Goal: Transaction & Acquisition: Purchase product/service

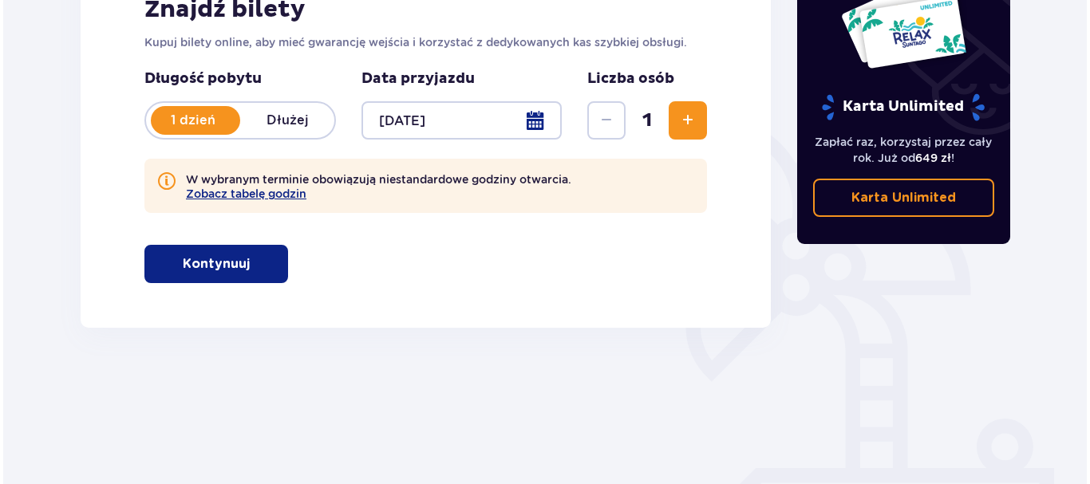
scroll to position [319, 0]
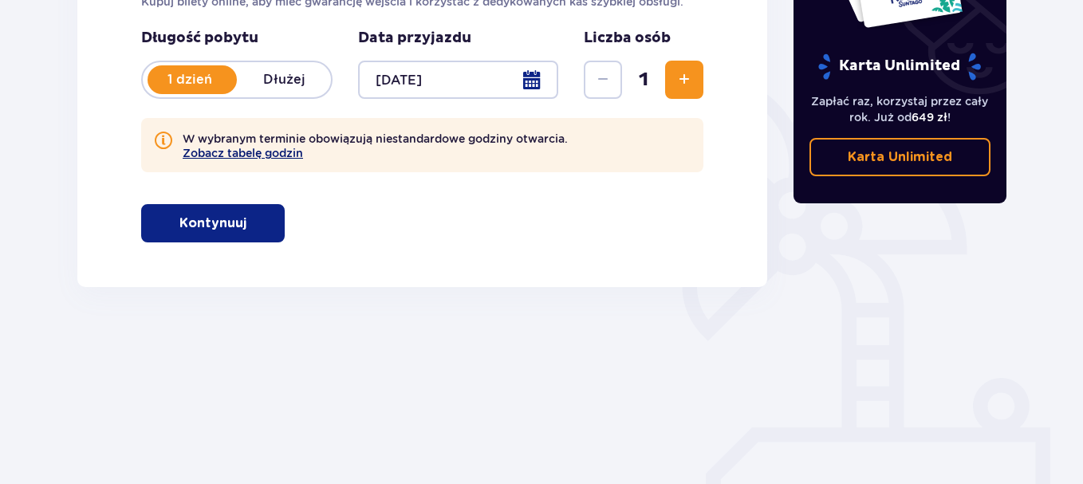
click at [270, 151] on button "Zobacz tabelę godzin" at bounding box center [243, 153] width 120 height 13
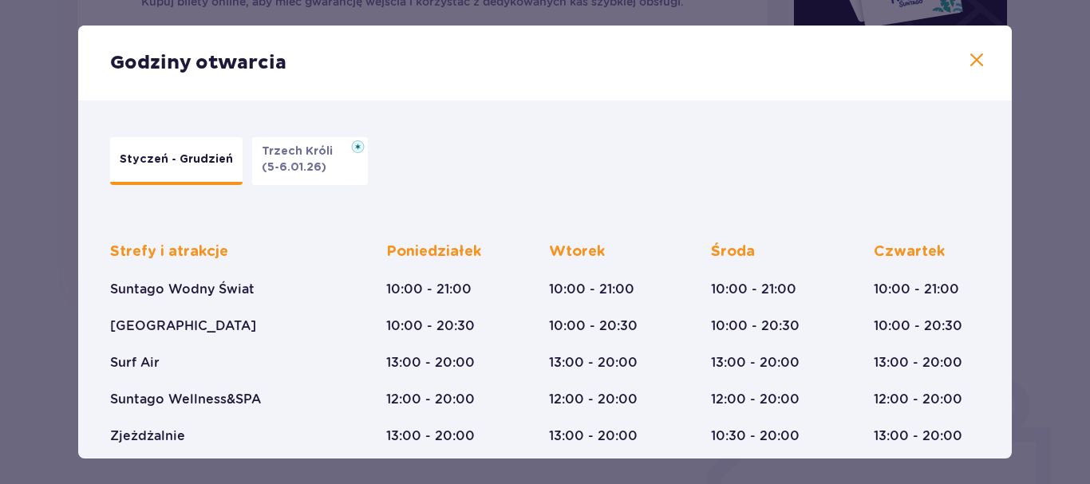
click at [283, 170] on p "(5-6.01.26)" at bounding box center [294, 168] width 65 height 16
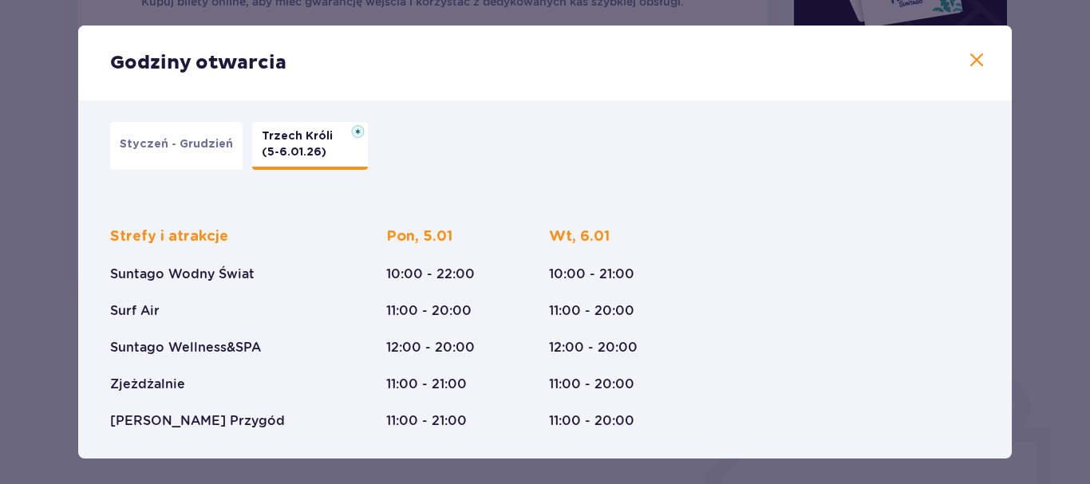
scroll to position [18, 0]
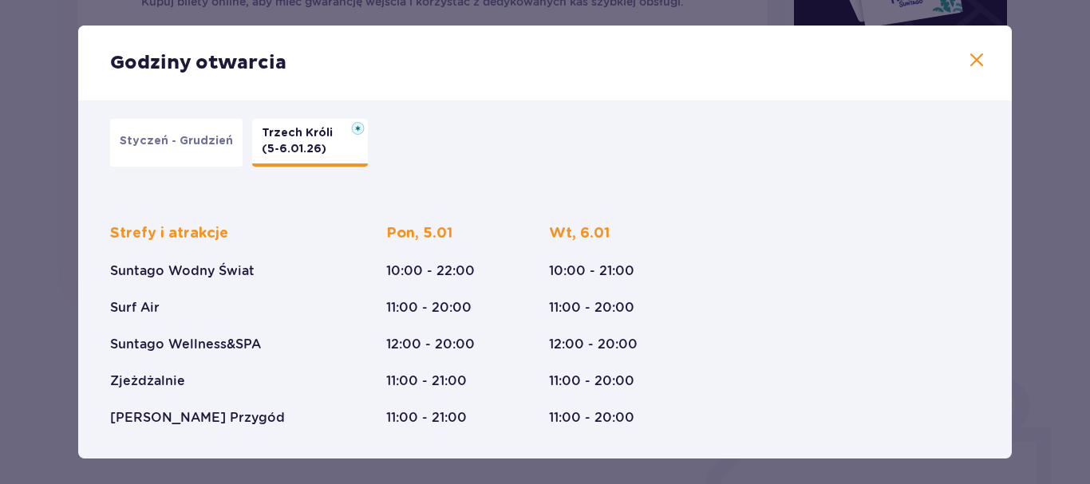
click at [186, 146] on p "Styczeń - Grudzień" at bounding box center [176, 141] width 113 height 16
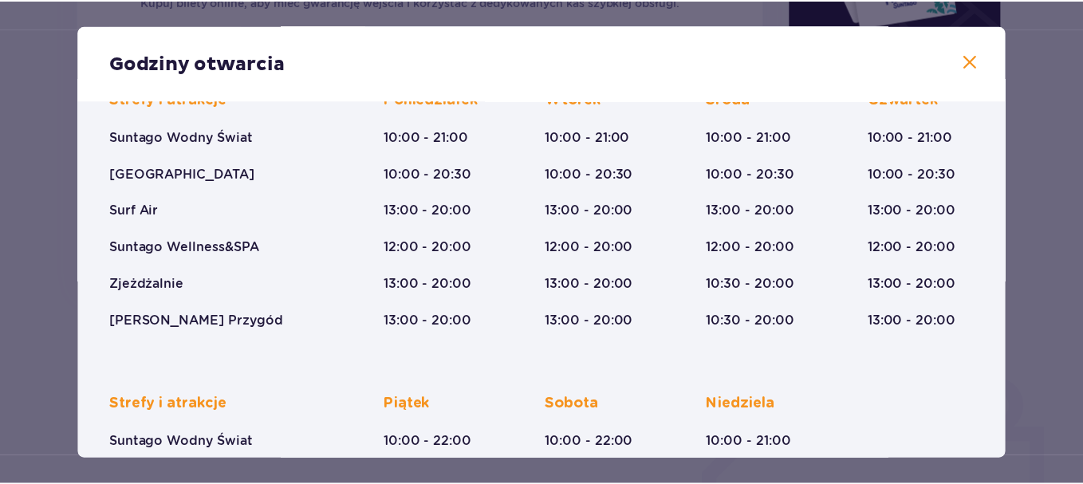
scroll to position [360, 0]
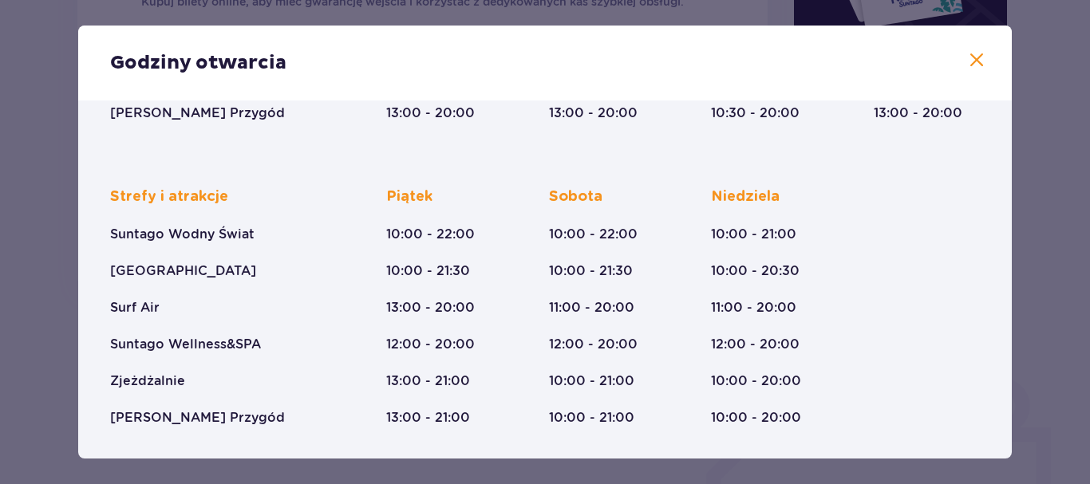
click at [970, 53] on span at bounding box center [976, 60] width 19 height 19
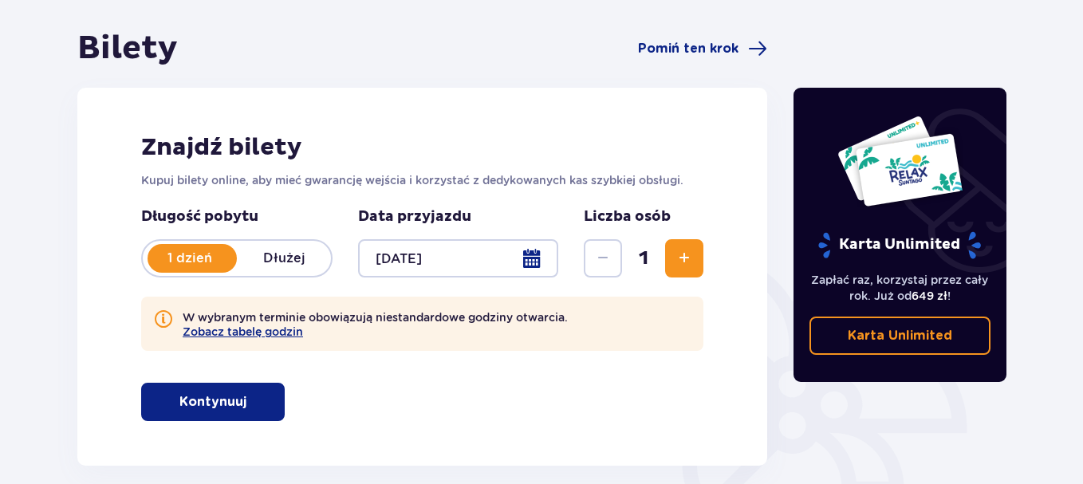
scroll to position [80, 0]
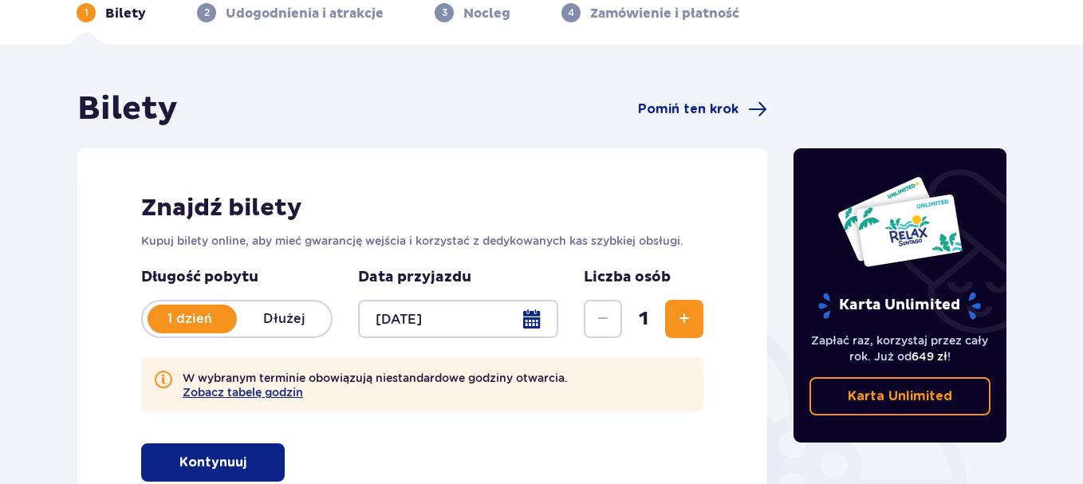
click at [534, 320] on div at bounding box center [458, 319] width 200 height 38
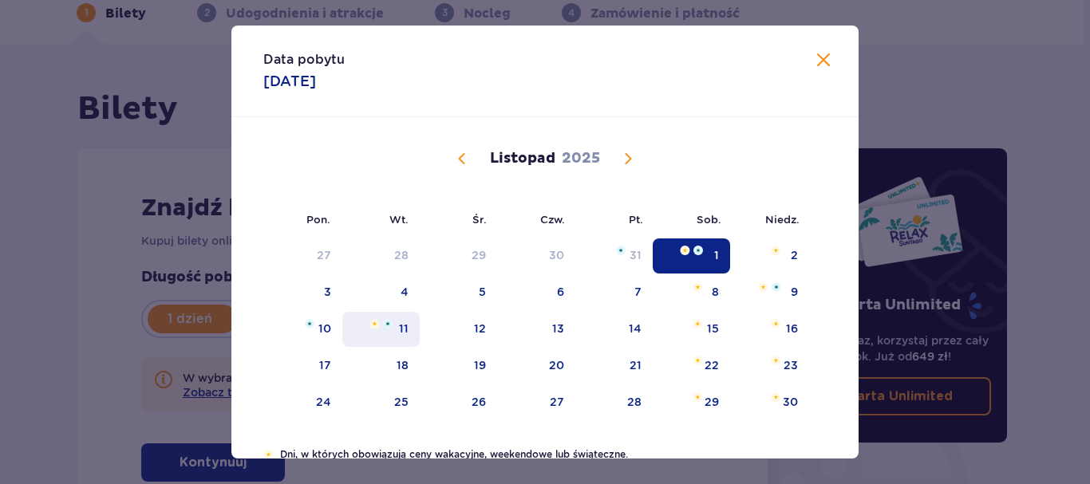
click at [403, 330] on div "11" at bounding box center [404, 329] width 10 height 16
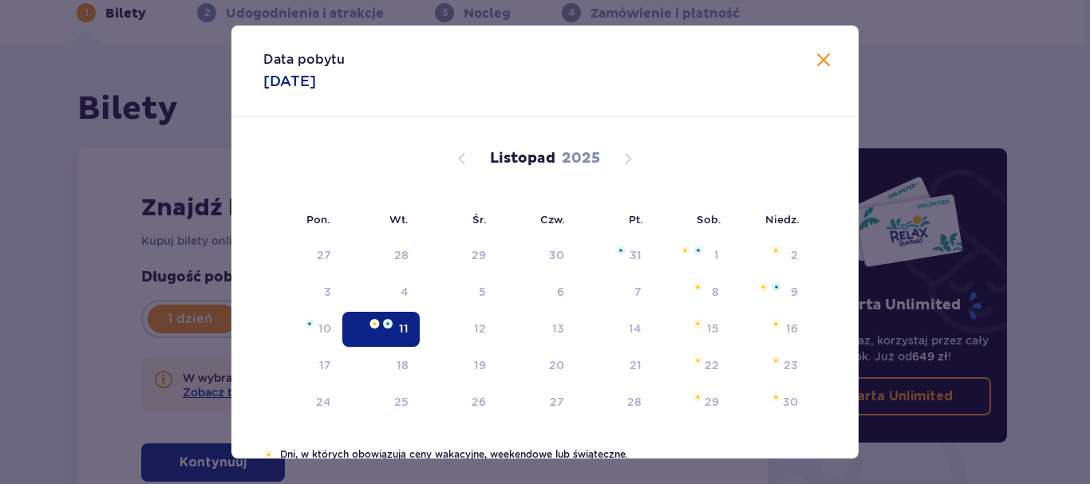
click at [695, 323] on button "Zwiększ" at bounding box center [684, 319] width 38 height 38
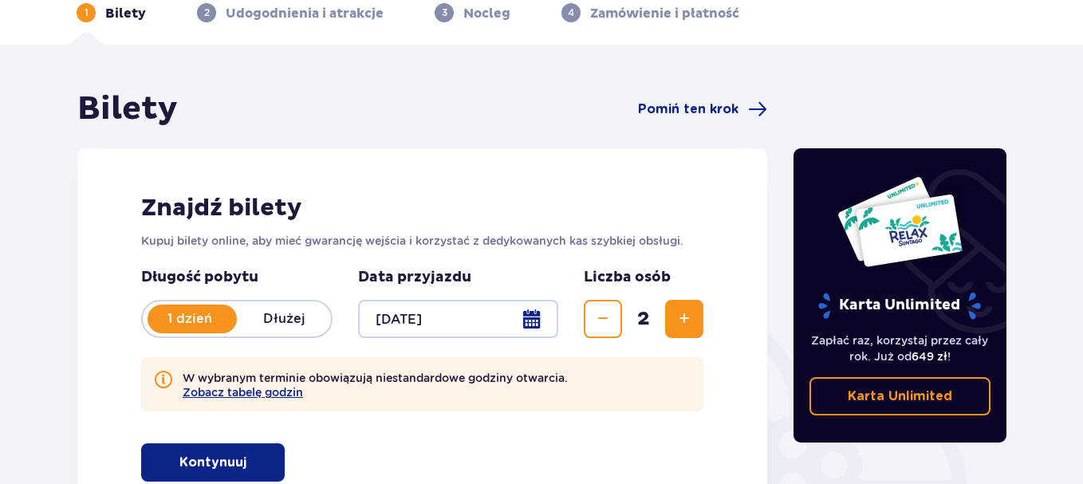
click at [435, 319] on div at bounding box center [458, 319] width 200 height 38
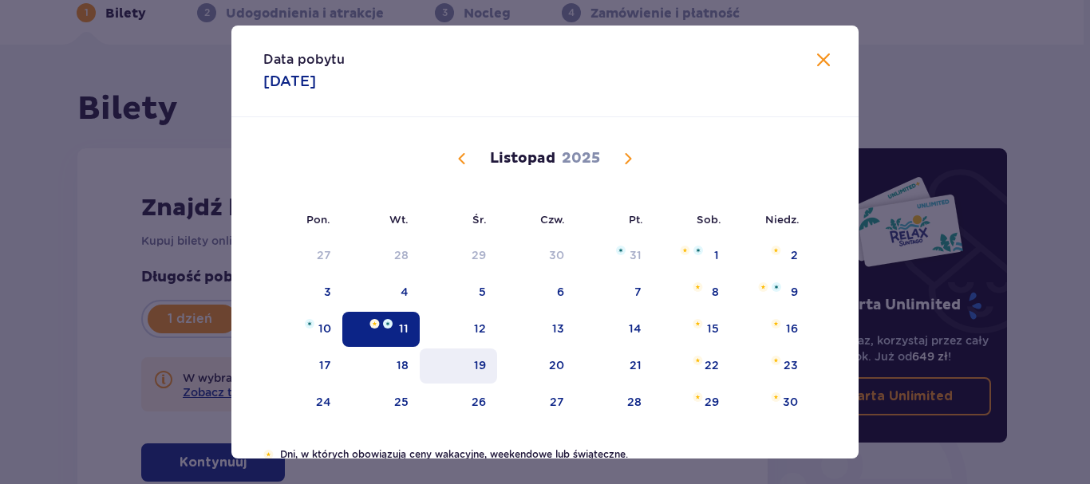
click at [474, 366] on div "19" at bounding box center [480, 365] width 12 height 16
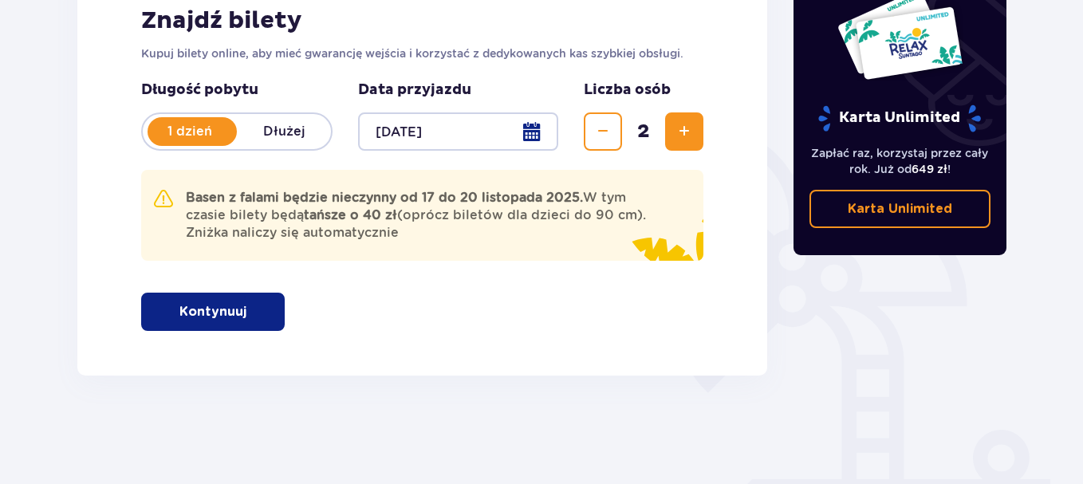
scroll to position [239, 0]
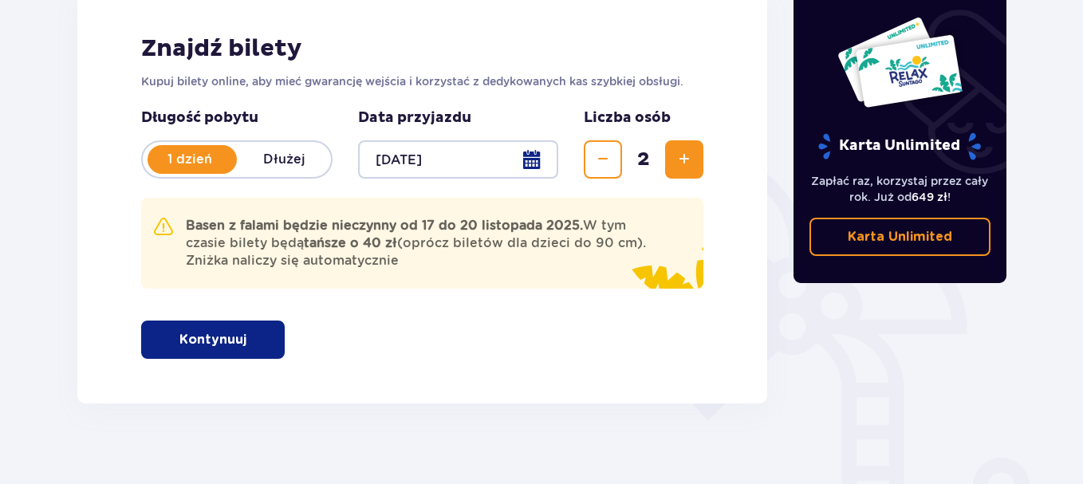
click at [530, 168] on div at bounding box center [458, 159] width 200 height 38
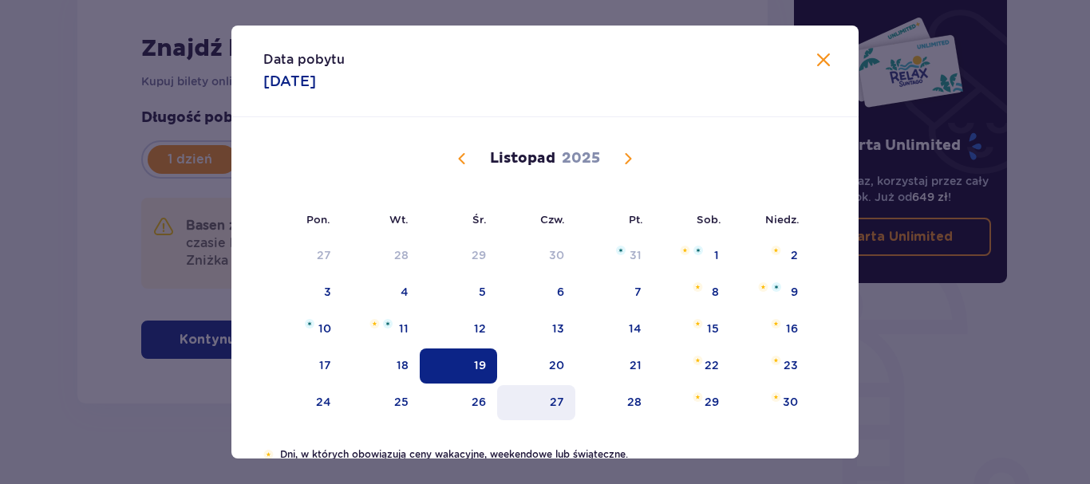
click at [560, 400] on div "27" at bounding box center [557, 402] width 14 height 16
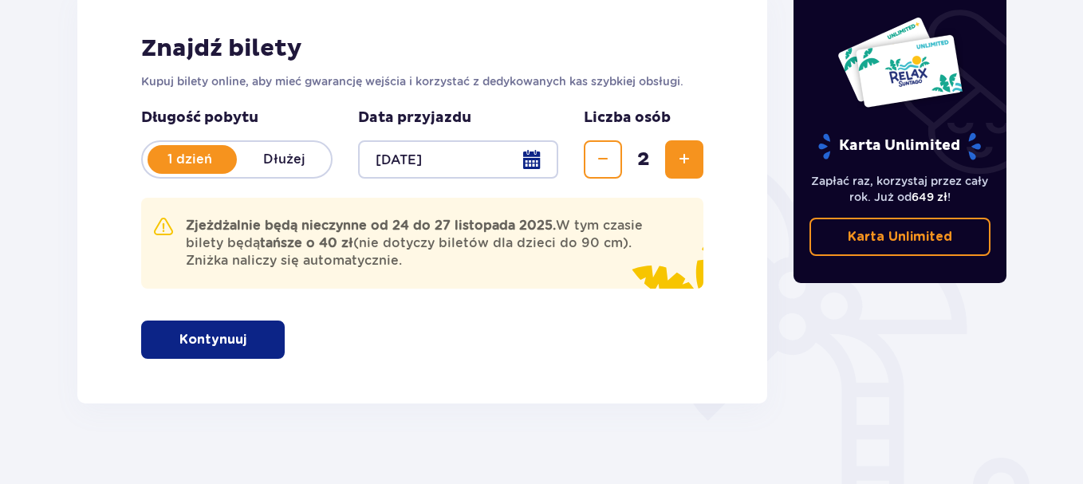
click at [534, 156] on div at bounding box center [458, 159] width 200 height 38
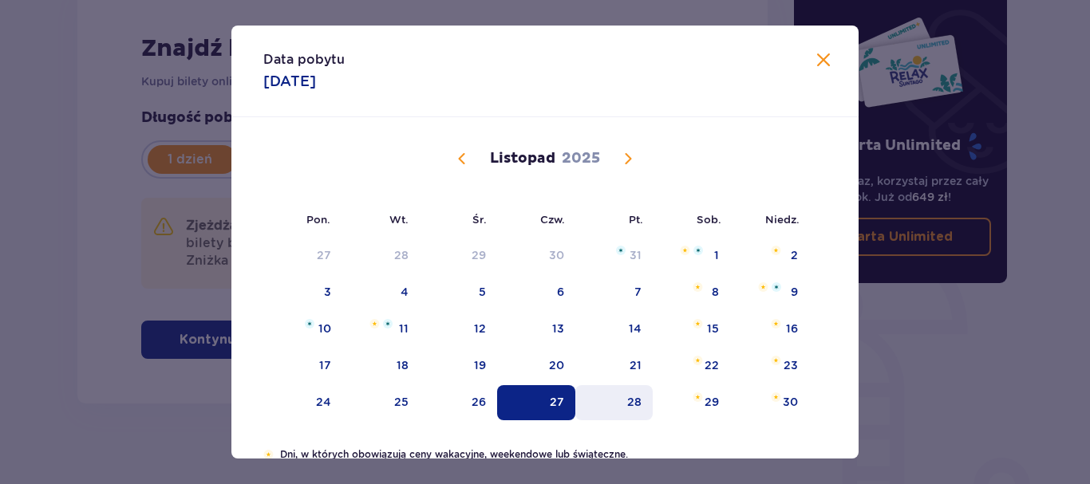
click at [648, 401] on div "28" at bounding box center [613, 402] width 77 height 35
type input "[DATE]"
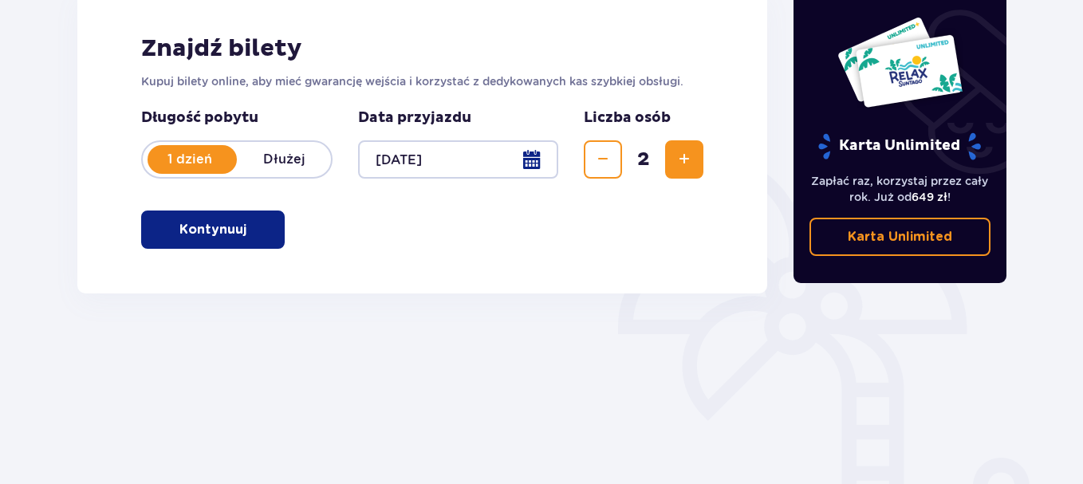
click at [167, 281] on div "Znajdź bilety Kupuj bilety online, aby mieć gwarancję wejścia i korzystać z ded…" at bounding box center [422, 141] width 690 height 305
